Goal: Information Seeking & Learning: Learn about a topic

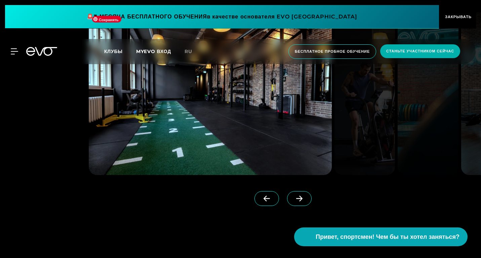
scroll to position [570, 0]
click at [293, 201] on icon at bounding box center [299, 198] width 12 height 6
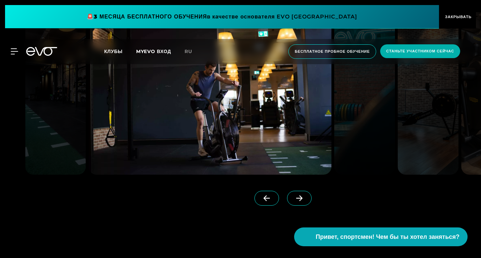
click at [293, 201] on icon at bounding box center [299, 198] width 12 height 6
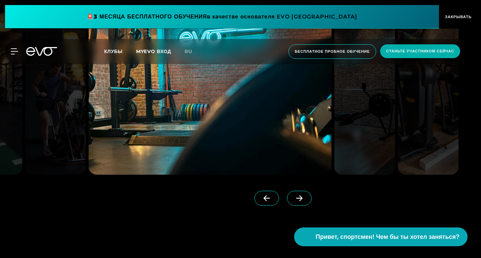
click at [293, 201] on icon at bounding box center [299, 198] width 12 height 6
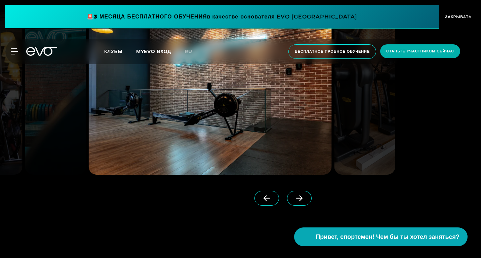
click at [293, 201] on icon at bounding box center [299, 198] width 12 height 6
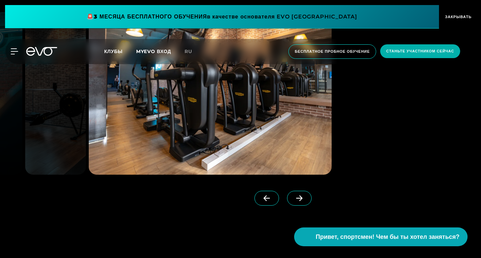
click at [293, 201] on icon at bounding box center [299, 198] width 12 height 6
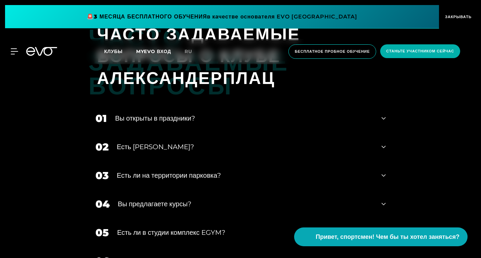
scroll to position [2275, 0]
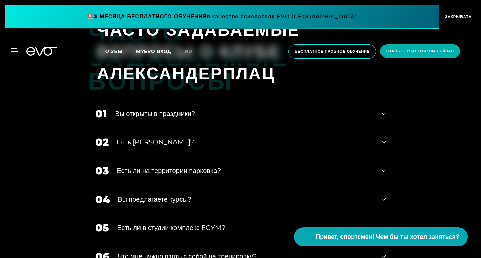
click at [250, 119] on div "Вы открыты в праздники?" at bounding box center [244, 113] width 258 height 10
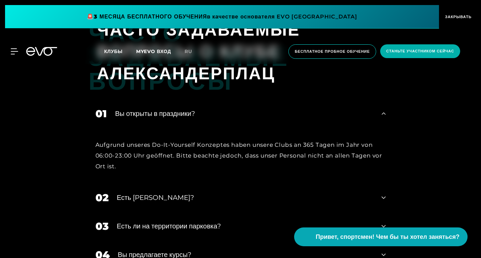
click at [250, 119] on div "Вы открыты в праздники?" at bounding box center [244, 113] width 258 height 10
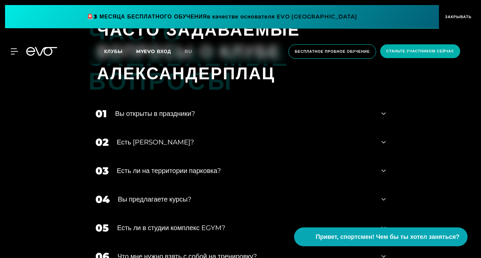
click at [251, 147] on div "Есть [PERSON_NAME]?" at bounding box center [245, 142] width 256 height 10
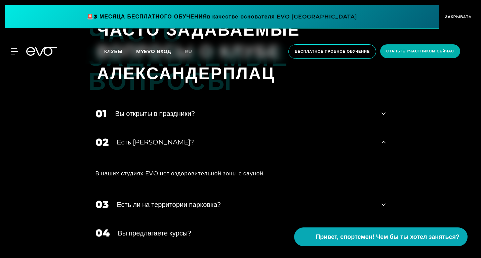
click at [251, 147] on div "Есть [PERSON_NAME]?" at bounding box center [245, 142] width 256 height 10
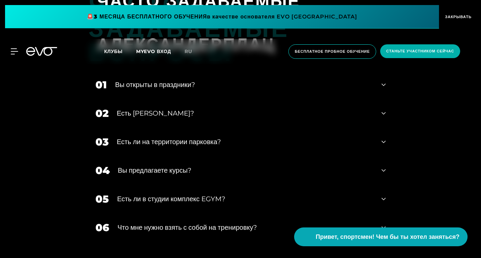
scroll to position [2305, 0]
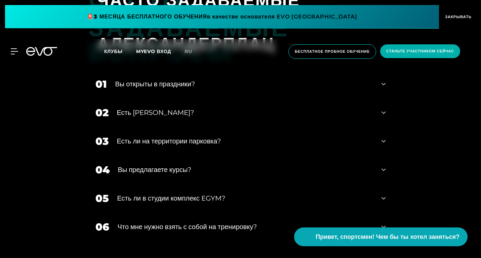
click at [241, 146] on div "Есть ли на территории парковка?" at bounding box center [245, 141] width 256 height 10
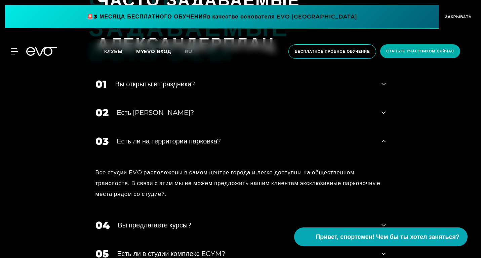
click at [241, 146] on div "Есть ли на территории парковка?" at bounding box center [245, 141] width 256 height 10
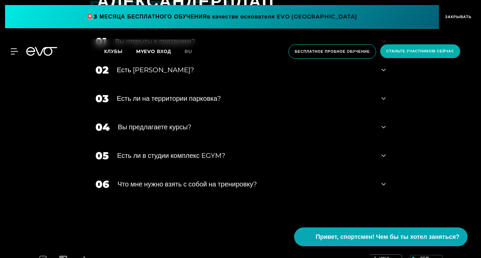
scroll to position [2359, 0]
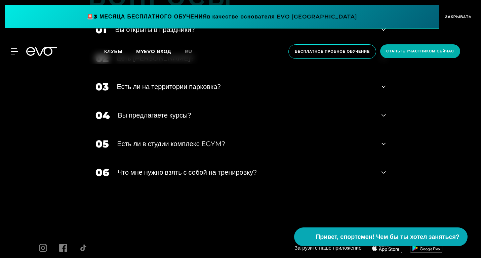
click at [221, 130] on div "04 Вы предлагаете курсы?" at bounding box center [241, 115] width 304 height 29
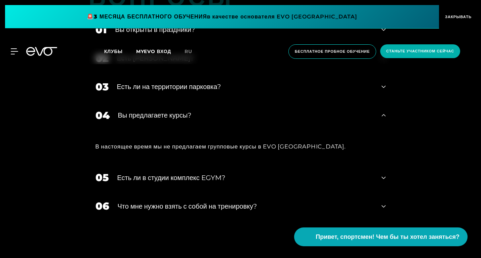
click at [221, 130] on div "04 Вы предлагаете курсы?" at bounding box center [241, 115] width 304 height 29
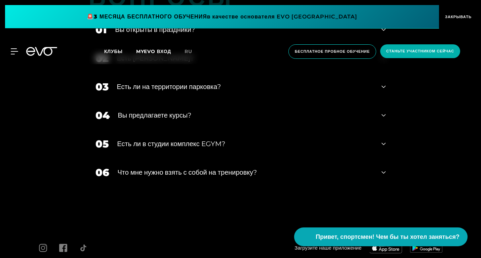
click at [221, 148] on font "Есть ли в студии комплекс EGYM?" at bounding box center [171, 144] width 108 height 8
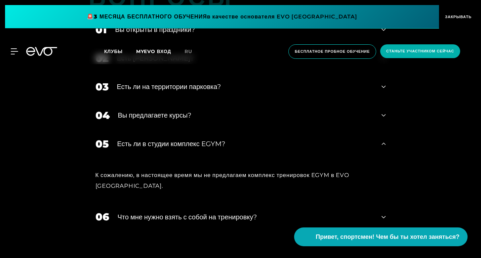
click at [220, 148] on font "Есть ли в студии комплекс EGYM?" at bounding box center [171, 144] width 108 height 8
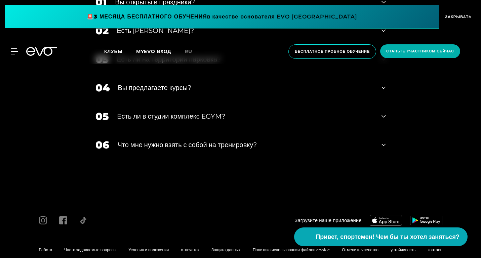
scroll to position [2400, 0]
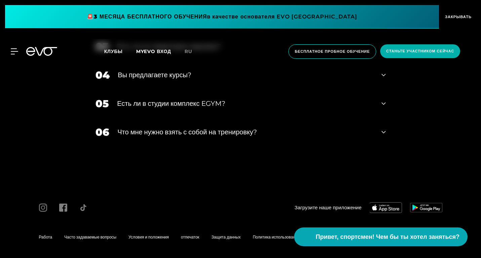
click at [213, 136] on font "Что мне нужно взять с собой на тренировку?" at bounding box center [187, 132] width 139 height 8
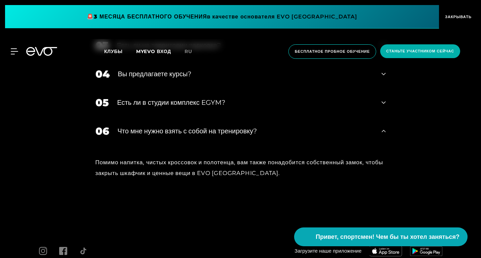
click at [213, 135] on font "Что мне нужно взять с собой на тренировку?" at bounding box center [187, 131] width 139 height 8
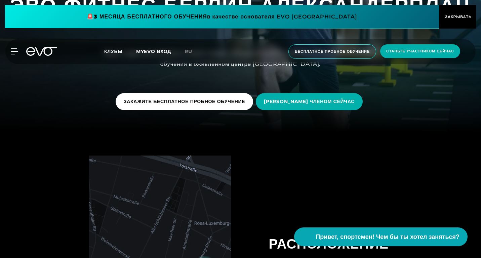
scroll to position [48, 0]
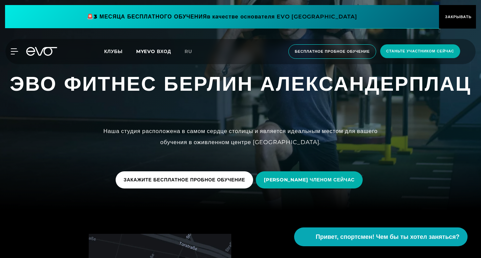
click at [115, 50] on font "Клубы" at bounding box center [113, 51] width 18 height 6
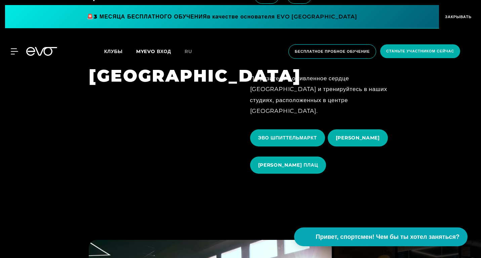
scroll to position [648, 0]
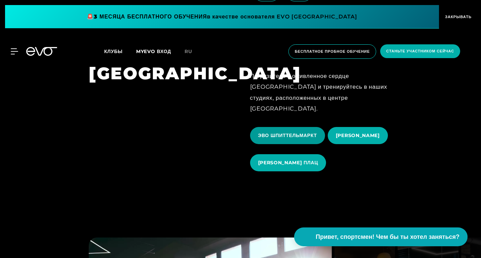
click at [268, 132] on font "ЭВО ШПИТТЕЛЬМАРКТ" at bounding box center [287, 135] width 59 height 6
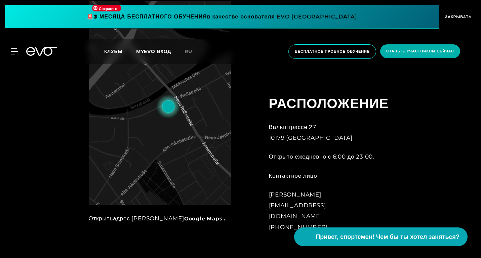
scroll to position [280, 0]
click at [147, 162] on img at bounding box center [160, 103] width 142 height 204
click at [184, 219] on font "Google Maps ." at bounding box center [204, 218] width 41 height 6
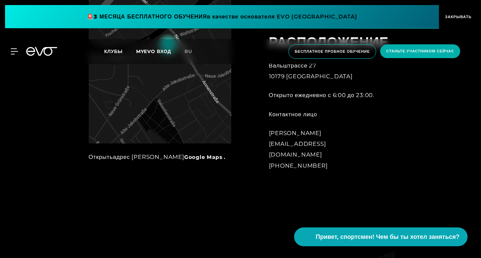
scroll to position [218, 0]
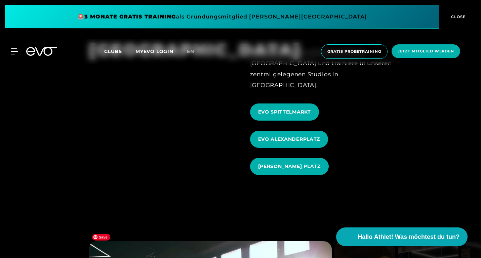
scroll to position [644, 0]
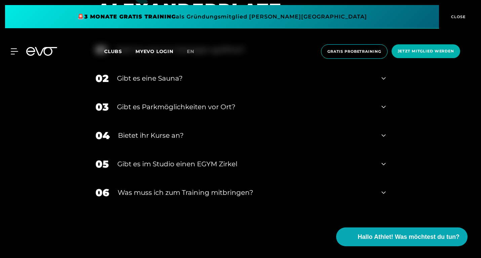
scroll to position [2365, 0]
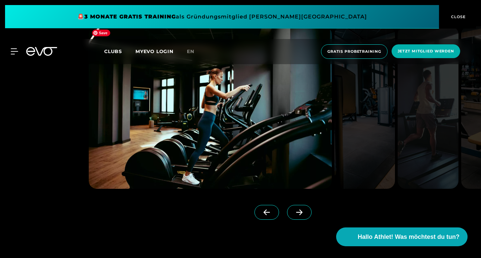
scroll to position [555, 0]
click at [288, 219] on span at bounding box center [299, 212] width 25 height 15
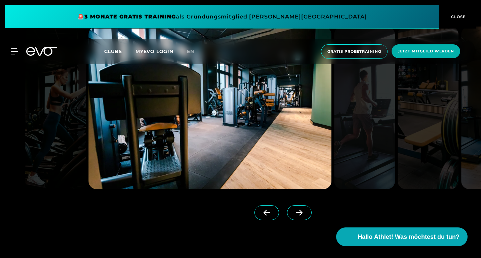
click at [288, 219] on span at bounding box center [299, 212] width 25 height 15
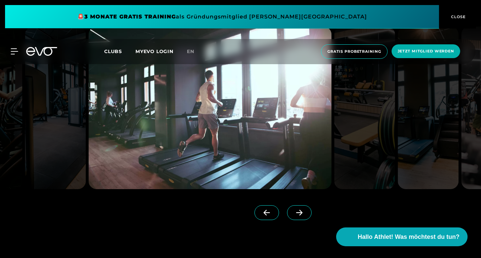
click at [288, 219] on span at bounding box center [299, 212] width 25 height 15
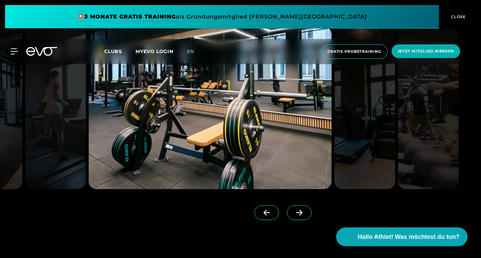
click at [288, 219] on span at bounding box center [299, 212] width 25 height 15
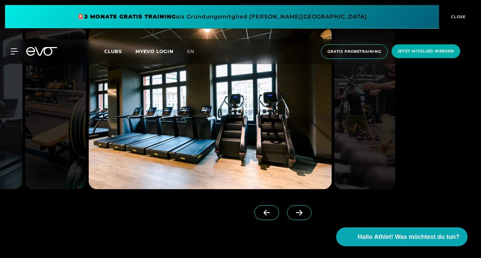
click at [288, 219] on span at bounding box center [299, 212] width 25 height 15
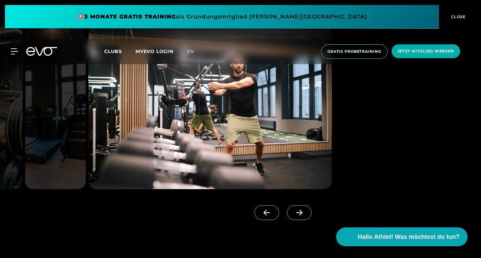
click at [288, 219] on span at bounding box center [299, 212] width 25 height 15
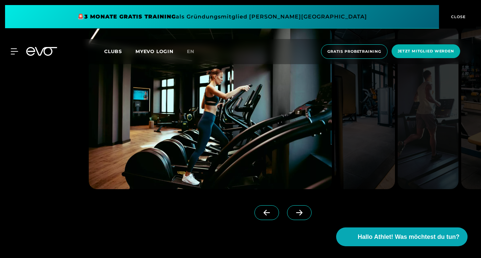
click at [288, 219] on span at bounding box center [299, 212] width 25 height 15
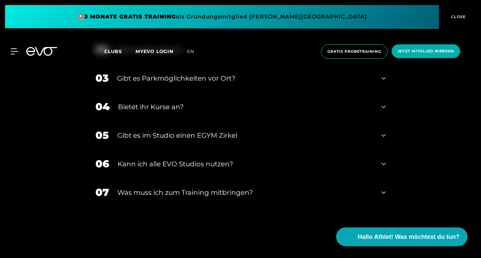
scroll to position [2396, 0]
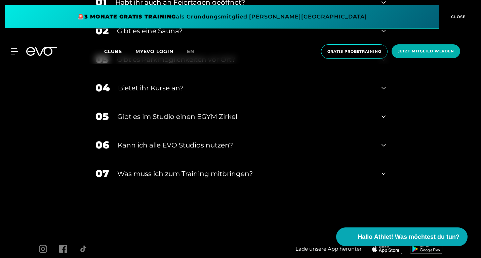
click at [274, 171] on div "Was muss ich zum Training mitbringen?" at bounding box center [245, 174] width 256 height 10
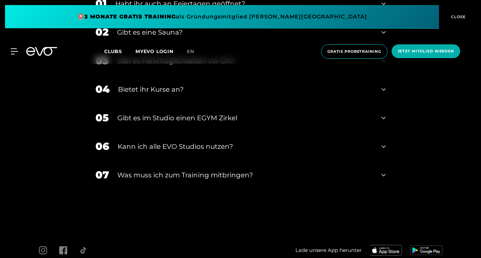
click at [238, 181] on div "07 Was muss ich zum Training mitbringen?" at bounding box center [241, 175] width 304 height 29
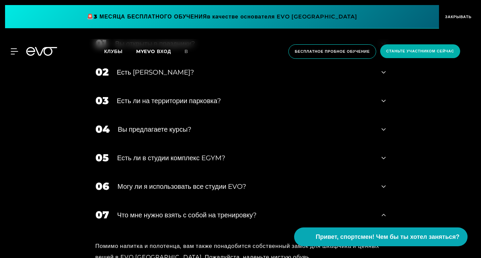
scroll to position [2444, 0]
